Goal: Task Accomplishment & Management: Use online tool/utility

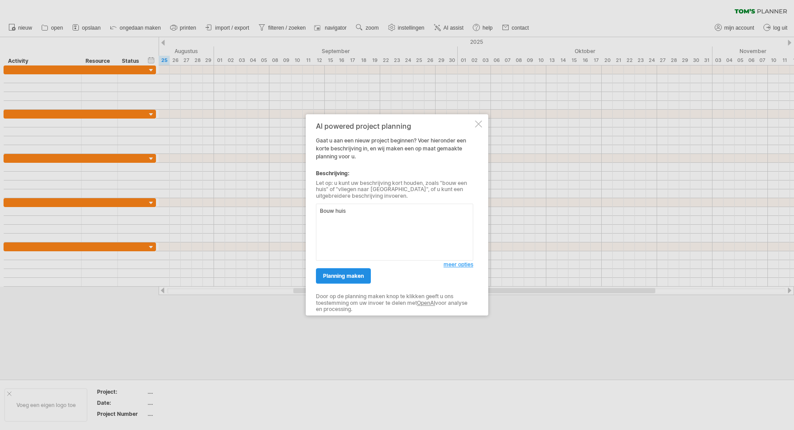
click at [358, 276] on span "planning maken" at bounding box center [343, 276] width 41 height 7
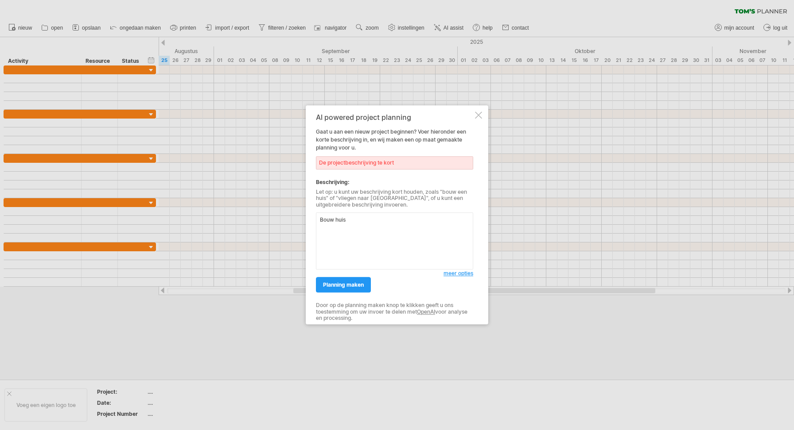
click at [351, 218] on textarea "Bouw huis" at bounding box center [394, 241] width 157 height 57
type textarea "B"
type textarea "O"
type textarea "B"
type textarea "v"
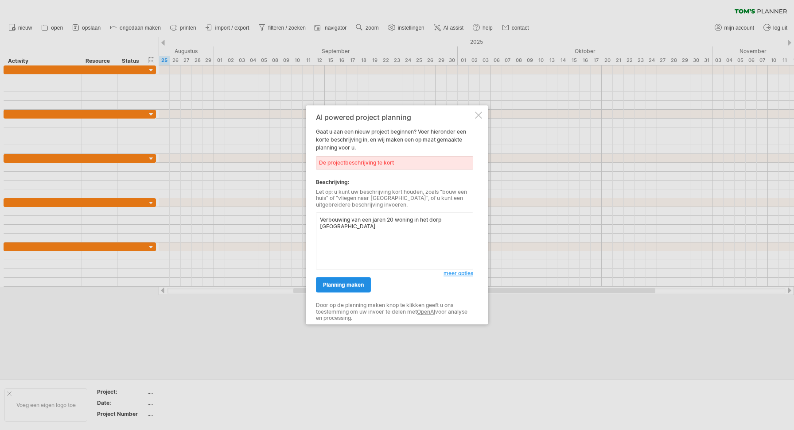
type textarea "Verbouwing van een jaren 20 woning in het dorp [GEOGRAPHIC_DATA]"
click at [336, 282] on span "planning maken" at bounding box center [343, 285] width 41 height 7
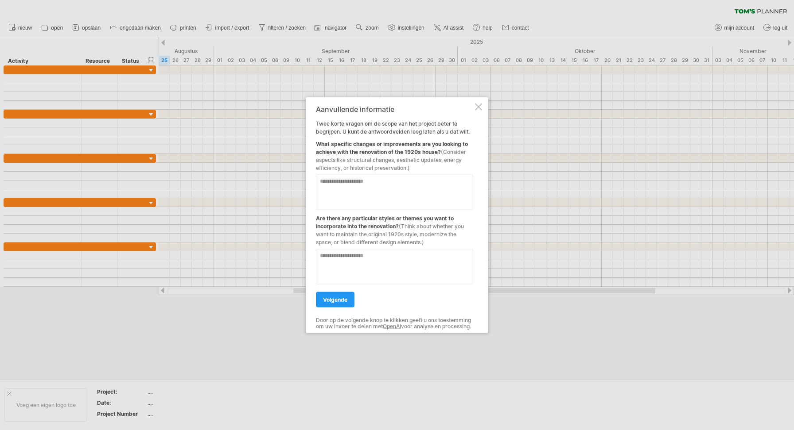
click at [381, 189] on textarea at bounding box center [394, 192] width 157 height 35
type textarea "**********"
click at [371, 267] on textarea at bounding box center [394, 266] width 157 height 35
type textarea "*"
type textarea "**********"
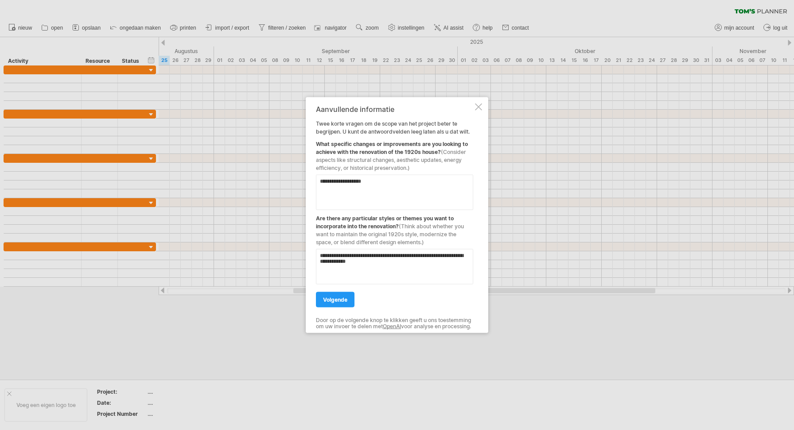
click at [341, 285] on div "volgende" at bounding box center [394, 296] width 157 height 23
click at [339, 297] on span "volgende" at bounding box center [335, 300] width 24 height 7
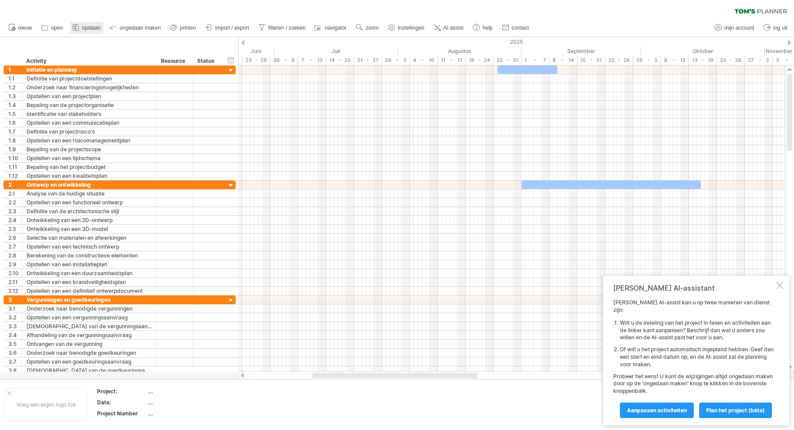
click at [87, 30] on span "opslaan" at bounding box center [91, 28] width 19 height 6
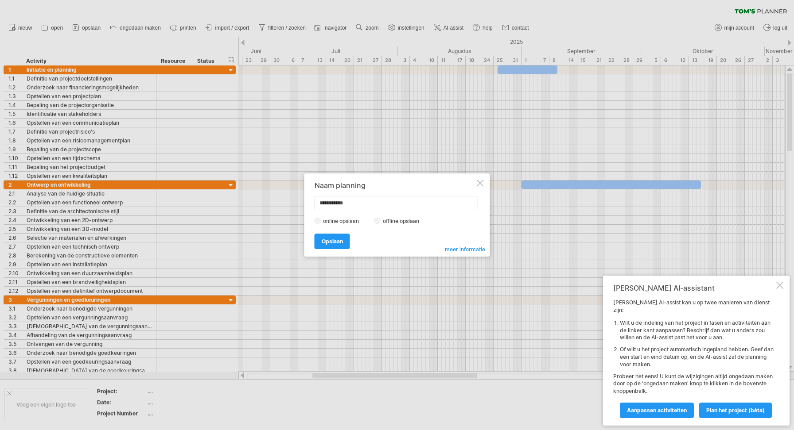
click at [357, 208] on input "**********" at bounding box center [395, 203] width 163 height 14
type input "**********"
click at [337, 247] on link "Opslaan" at bounding box center [331, 242] width 35 height 16
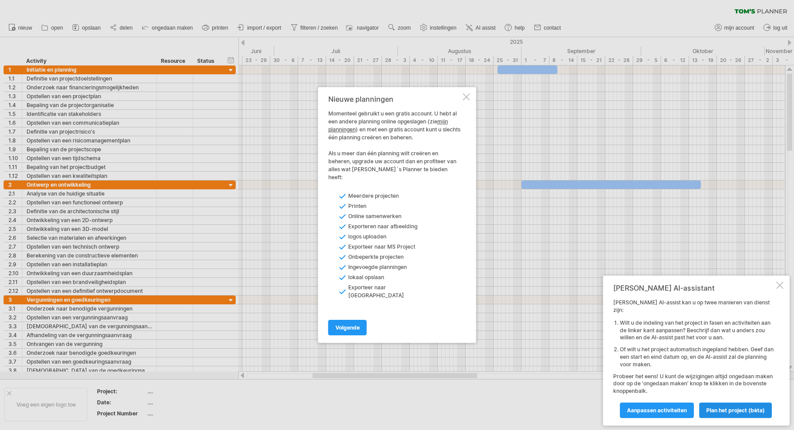
click at [716, 411] on span "Plan het project (bèta)" at bounding box center [735, 410] width 58 height 7
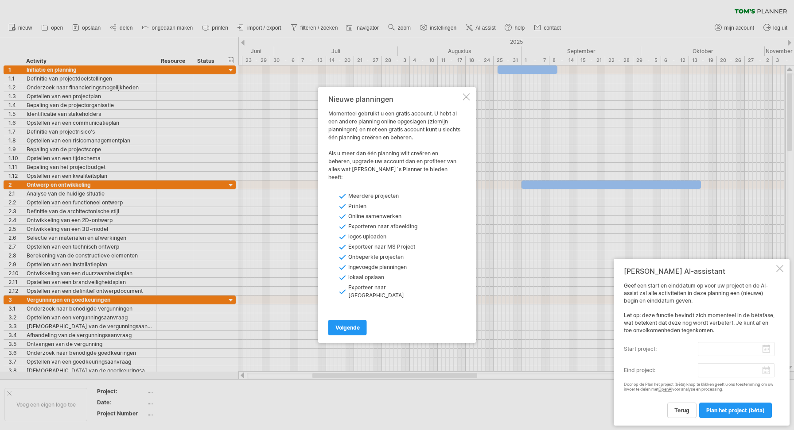
click at [722, 351] on input "start project:" at bounding box center [736, 349] width 77 height 14
click at [708, 357] on link "volgende" at bounding box center [708, 359] width 7 height 7
click at [671, 385] on link "1" at bounding box center [671, 384] width 4 height 8
type input "********"
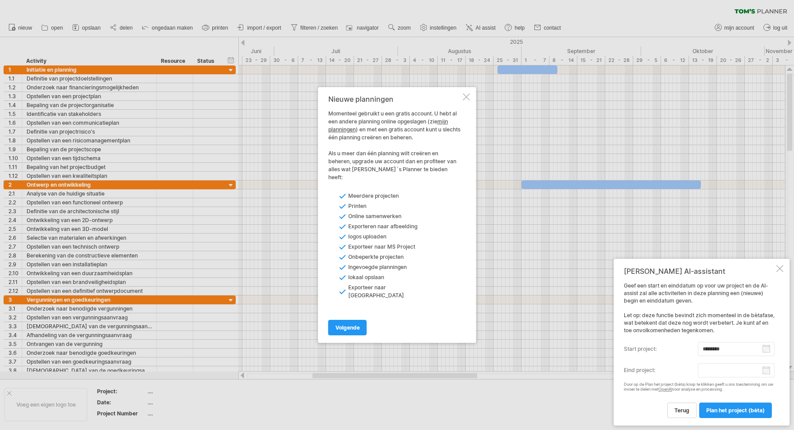
click at [764, 372] on body "vooruitgang(100%) Probeert verbinding te maken met [DOMAIN_NAME] Opnieuw verbon…" at bounding box center [397, 216] width 794 height 432
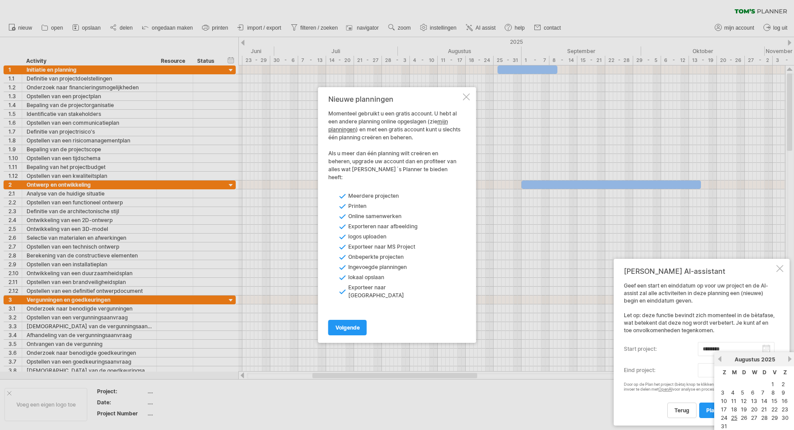
click at [785, 360] on div "[DATE]" at bounding box center [754, 360] width 64 height 7
click at [787, 357] on link "volgende" at bounding box center [789, 359] width 7 height 7
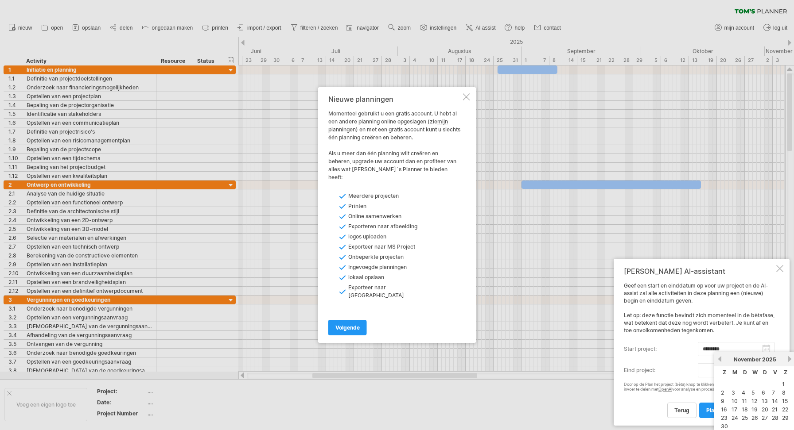
click at [787, 357] on link "volgende" at bounding box center [789, 359] width 7 height 7
click at [787, 357] on link "volgende" at bounding box center [788, 359] width 7 height 7
click at [787, 357] on link "volgende" at bounding box center [789, 359] width 7 height 7
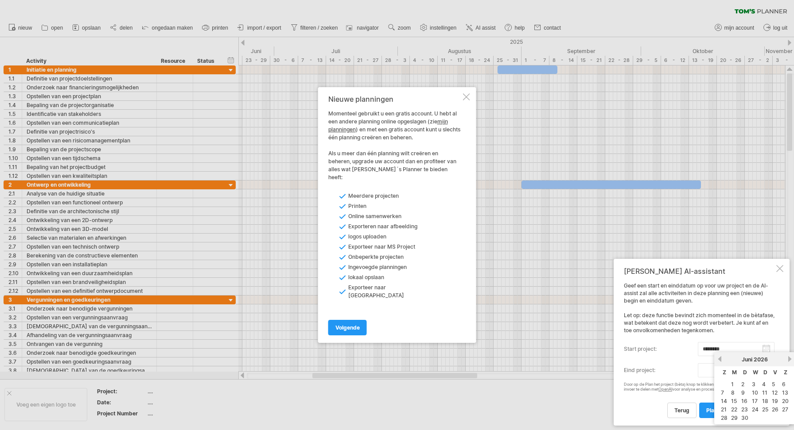
click at [787, 357] on link "volgende" at bounding box center [789, 359] width 7 height 7
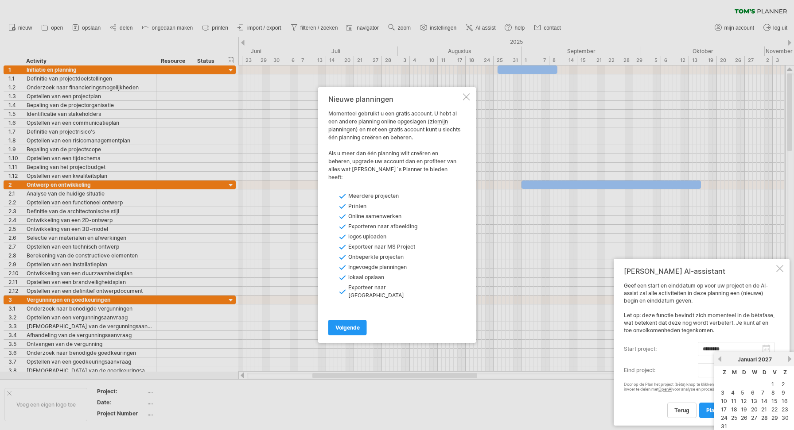
click at [787, 357] on link "volgende" at bounding box center [789, 359] width 7 height 7
click at [788, 357] on link "volgende" at bounding box center [789, 359] width 7 height 7
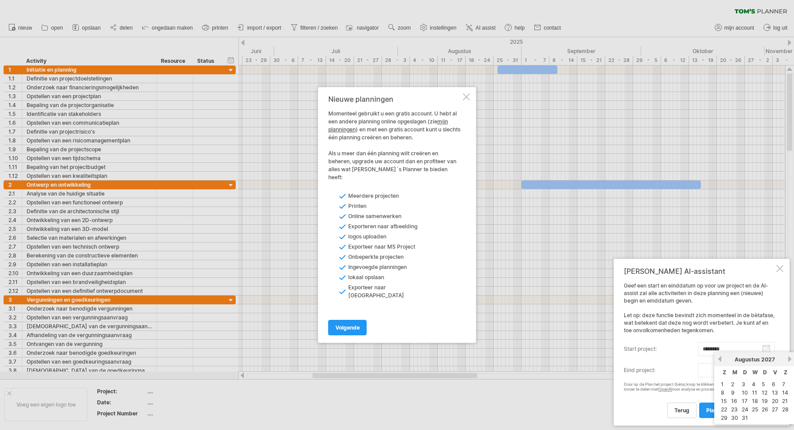
click at [788, 357] on link "volgende" at bounding box center [789, 359] width 7 height 7
click at [783, 384] on link "1" at bounding box center [783, 384] width 4 height 8
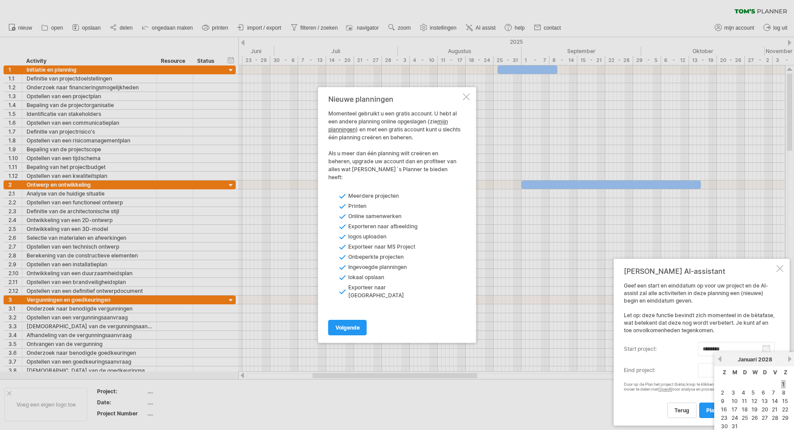
type input "********"
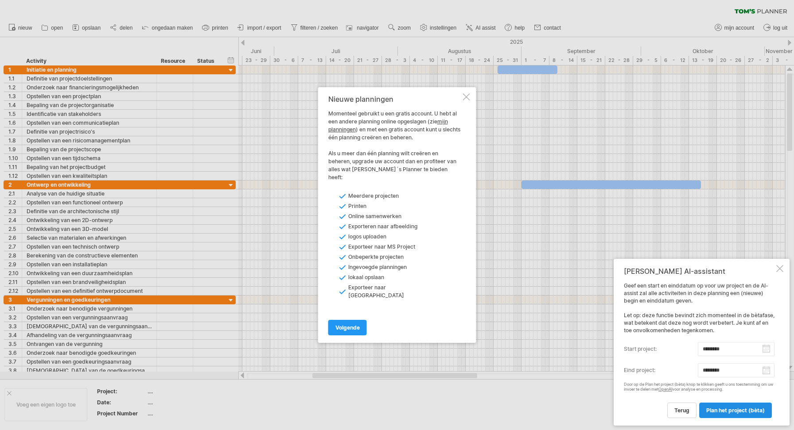
click at [716, 413] on span "Plan het project (bèta)" at bounding box center [735, 410] width 58 height 7
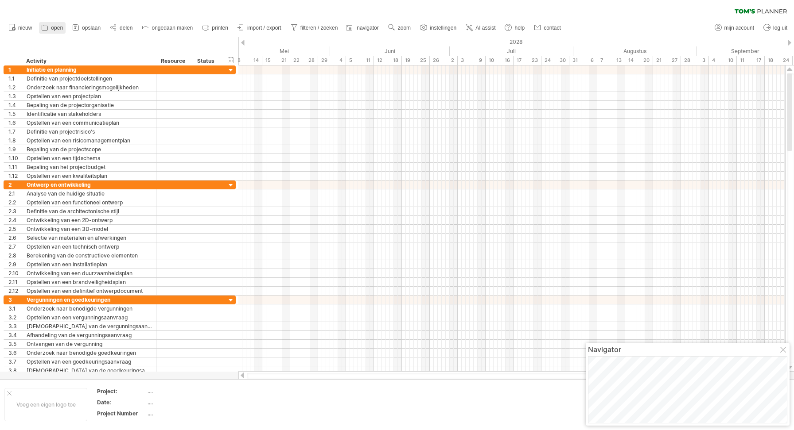
click at [62, 28] on span "open" at bounding box center [57, 28] width 12 height 6
type input "*****"
type input "**********"
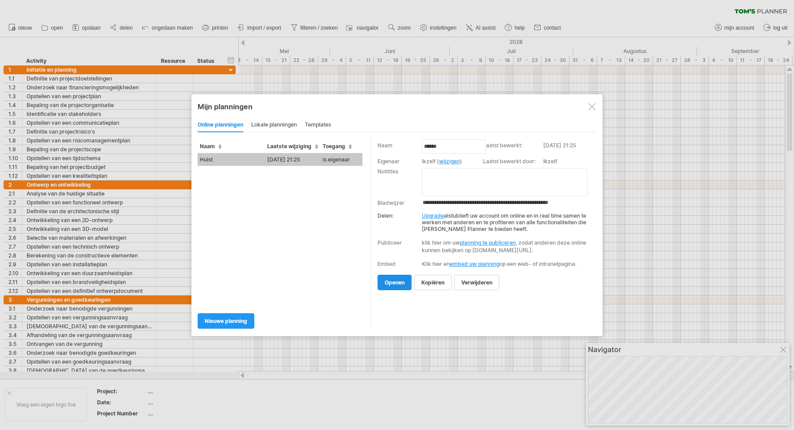
click at [397, 286] on span "openen" at bounding box center [394, 282] width 20 height 7
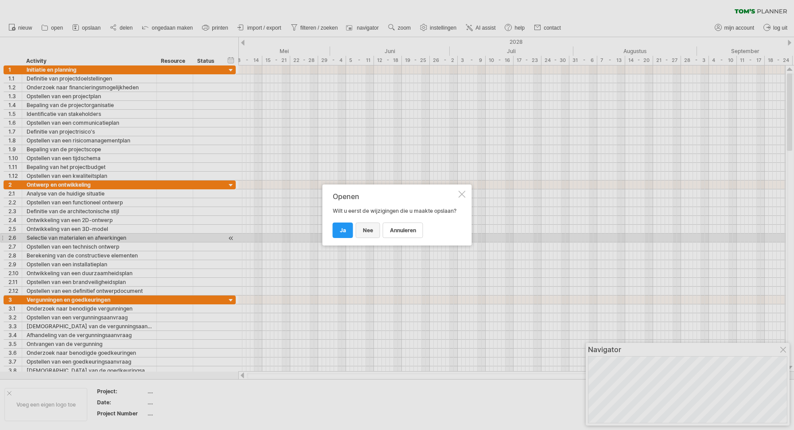
click at [364, 234] on span "nee" at bounding box center [368, 230] width 10 height 7
